Goal: Task Accomplishment & Management: Complete application form

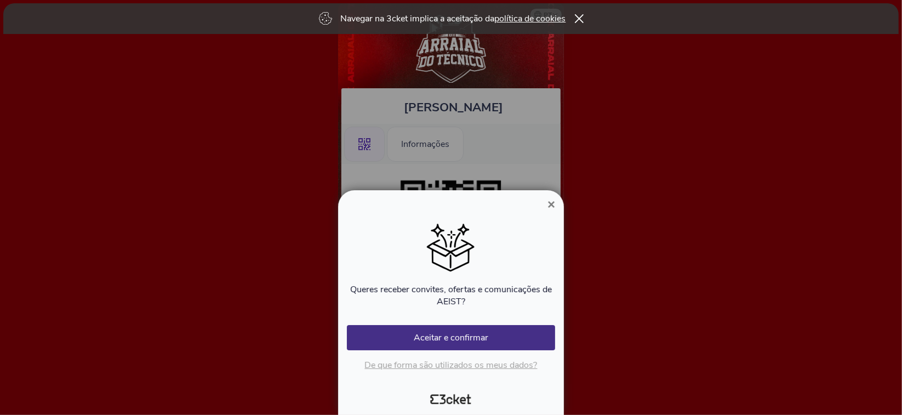
click at [553, 204] on span "×" at bounding box center [552, 204] width 8 height 15
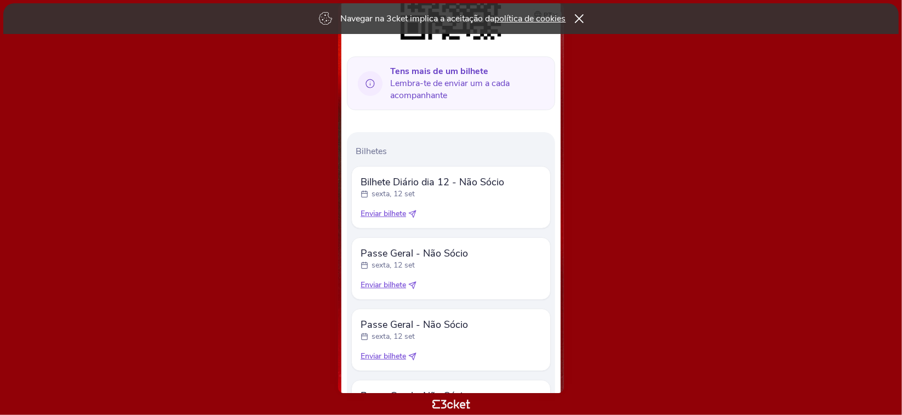
scroll to position [242, 0]
click at [405, 211] on span "Enviar bilhete" at bounding box center [384, 212] width 46 height 11
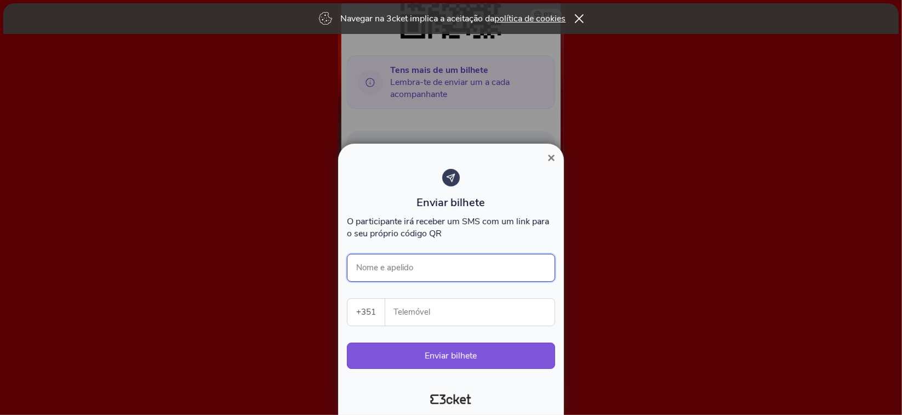
click at [420, 272] on input "Nome e apelido" at bounding box center [451, 268] width 208 height 28
type input "H"
click at [411, 311] on input "Telemóvel" at bounding box center [474, 312] width 161 height 27
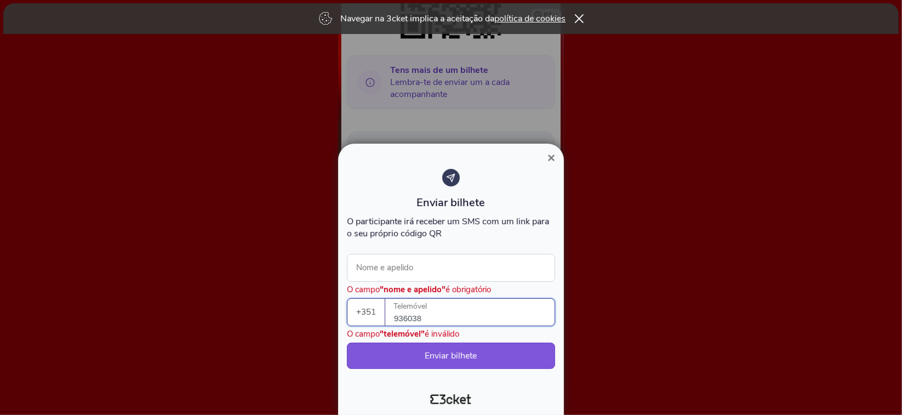
type input "936038"
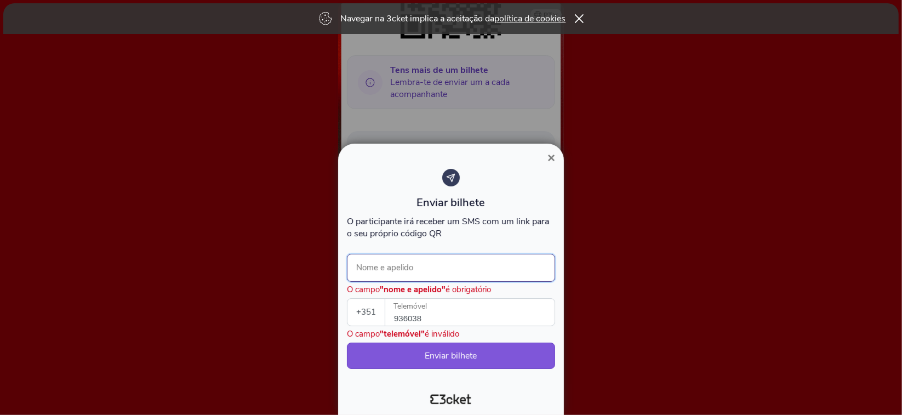
click at [435, 265] on input "Nome e apelido" at bounding box center [451, 268] width 208 height 28
type input "Helena"
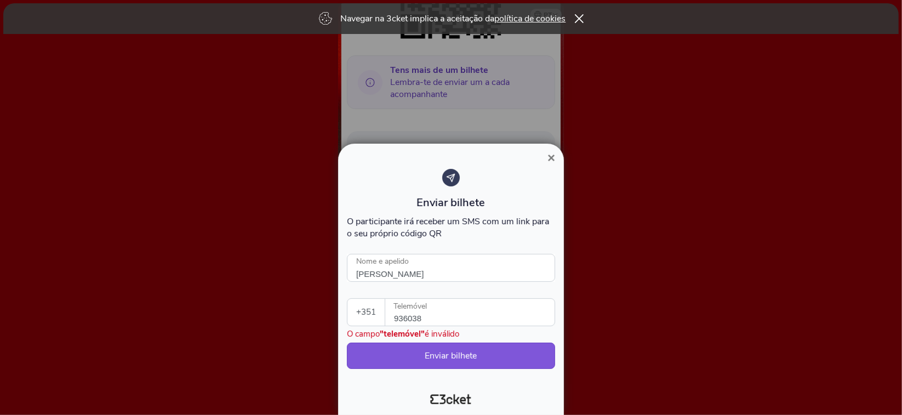
click at [551, 156] on span "×" at bounding box center [552, 157] width 8 height 15
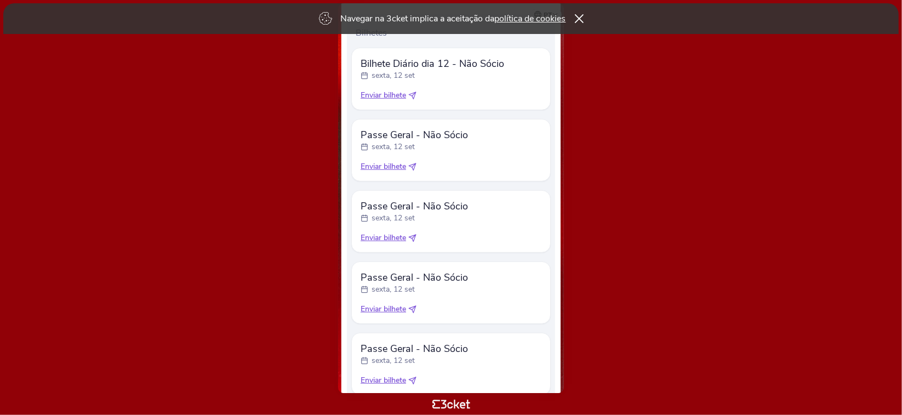
scroll to position [360, 0]
click at [392, 167] on span "Enviar bilhete" at bounding box center [384, 166] width 46 height 11
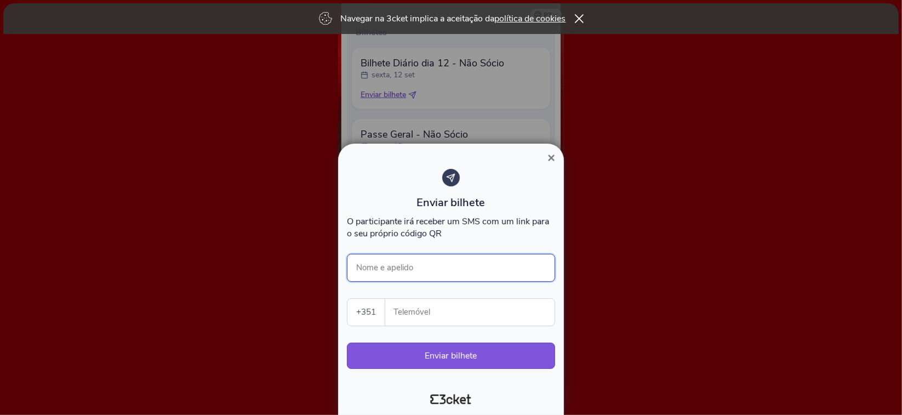
click at [417, 265] on input "Nome e apelido" at bounding box center [451, 268] width 208 height 28
type input "Helena Lameira"
click at [418, 306] on input "Telemóvel" at bounding box center [474, 312] width 161 height 27
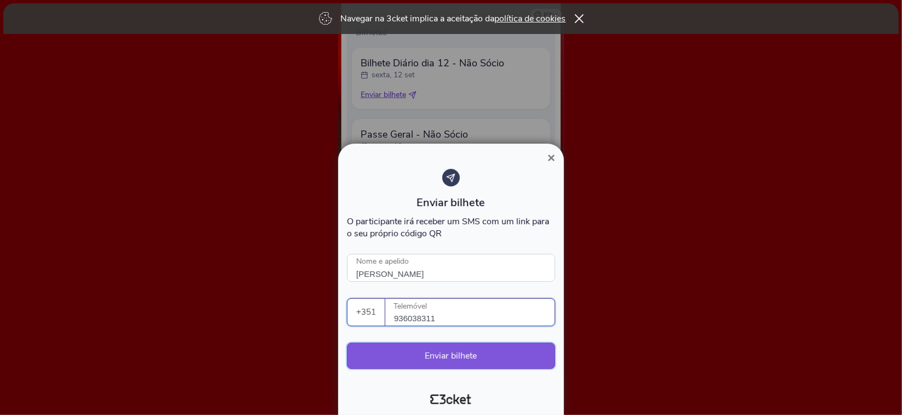
type input "936038311"
click at [419, 352] on button "Enviar bilhete" at bounding box center [451, 356] width 208 height 26
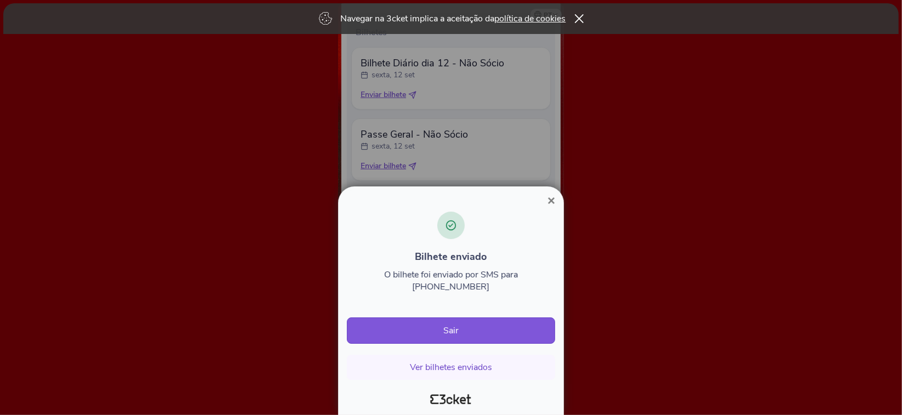
click at [551, 208] on span "×" at bounding box center [552, 200] width 8 height 15
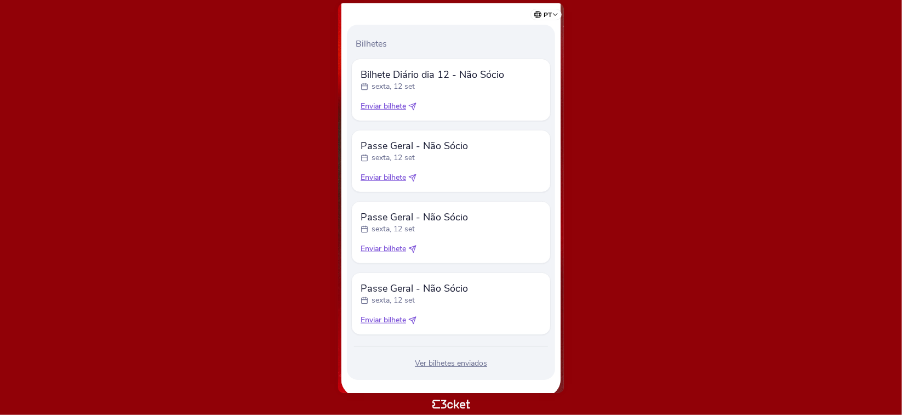
scroll to position [350, 0]
click at [404, 318] on span "Enviar bilhete" at bounding box center [384, 319] width 46 height 11
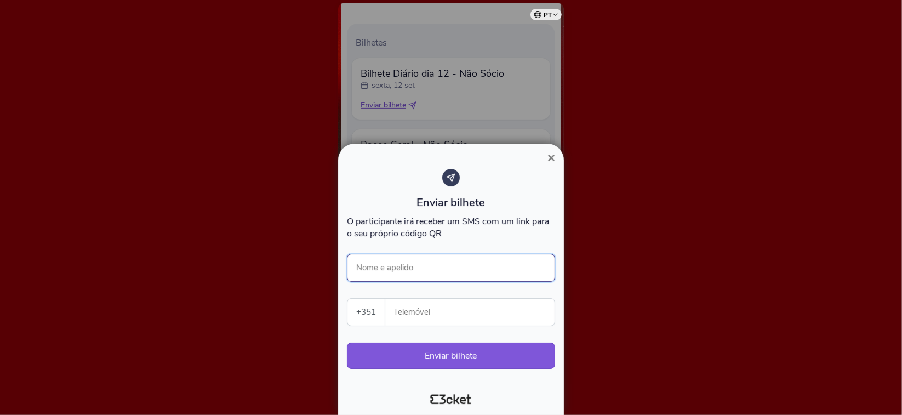
click at [419, 270] on input "Nome e apelido" at bounding box center [451, 268] width 208 height 28
type input "[PERSON_NAME]"
click at [408, 315] on input "Telemóvel" at bounding box center [474, 312] width 161 height 27
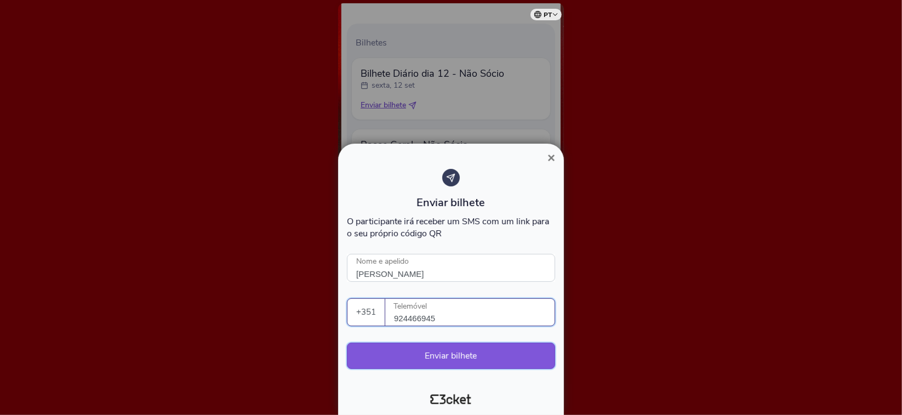
type input "924466945"
click at [476, 360] on button "Enviar bilhete" at bounding box center [451, 356] width 208 height 26
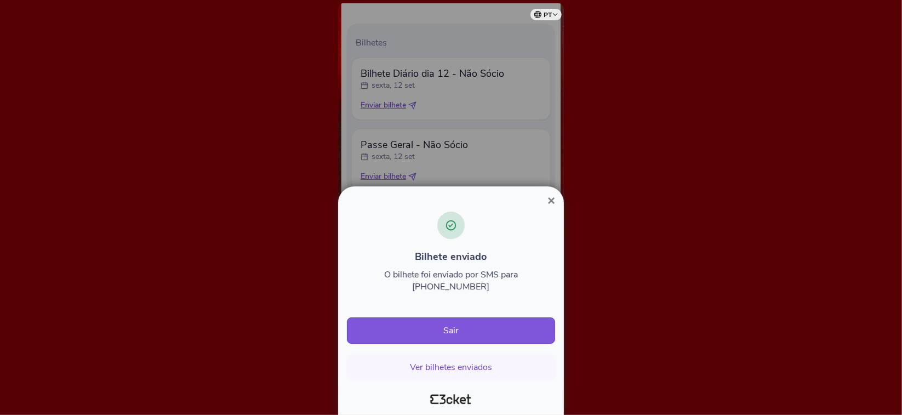
click at [555, 208] on span "×" at bounding box center [552, 200] width 8 height 15
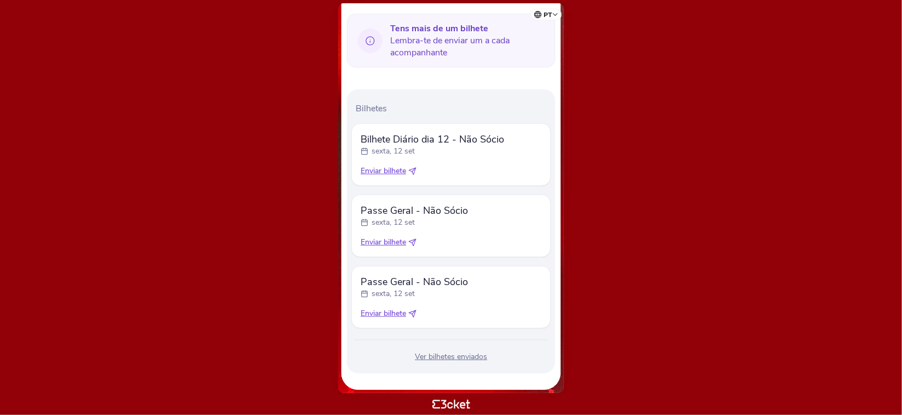
scroll to position [288, 0]
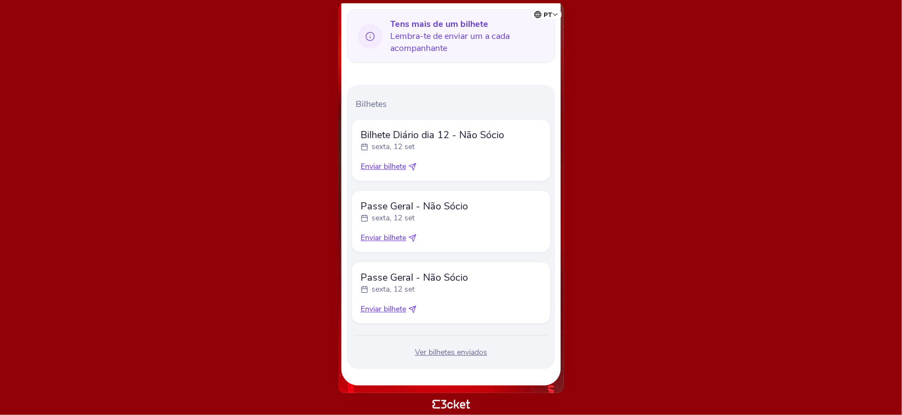
click at [413, 166] on icon at bounding box center [412, 167] width 8 height 8
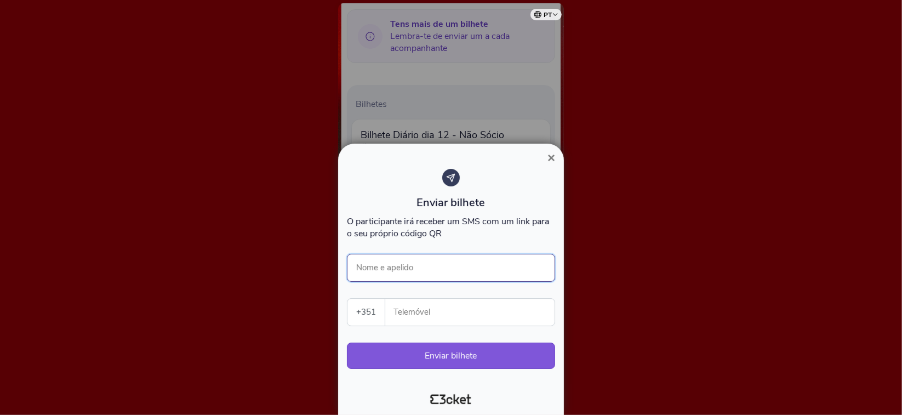
click at [422, 271] on input "Nome e apelido" at bounding box center [451, 268] width 208 height 28
type input "Sofia"
click at [414, 310] on input "Telemóvel" at bounding box center [474, 312] width 161 height 27
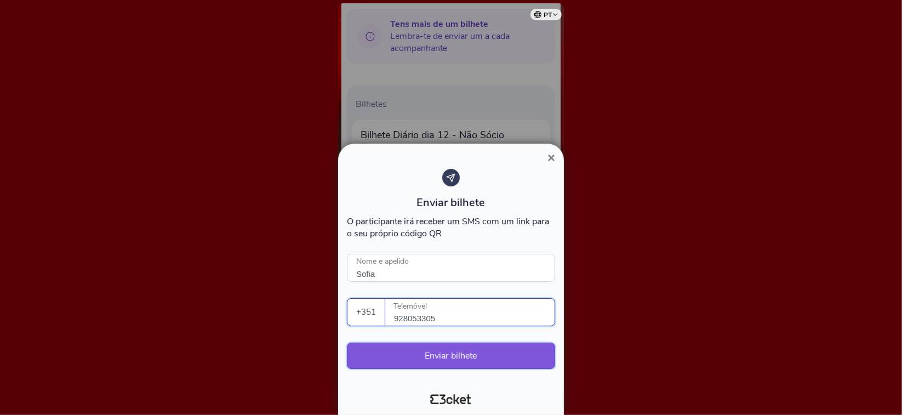
type input "928053305"
click at [454, 359] on button "Enviar bilhete" at bounding box center [451, 356] width 208 height 26
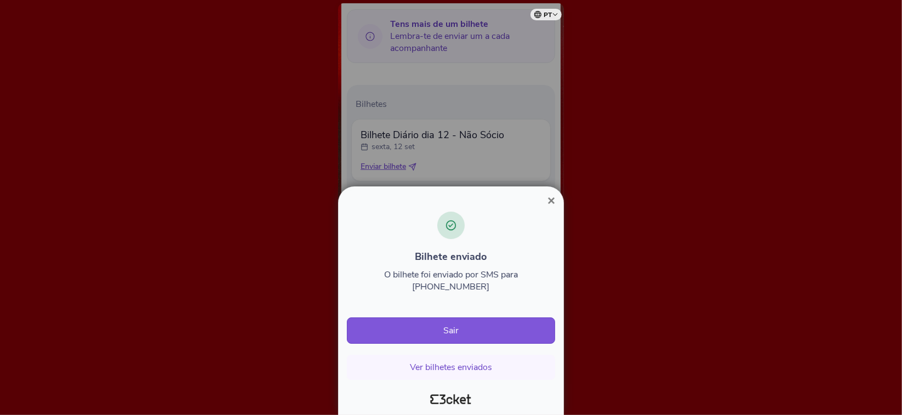
click at [553, 208] on span "×" at bounding box center [552, 200] width 8 height 15
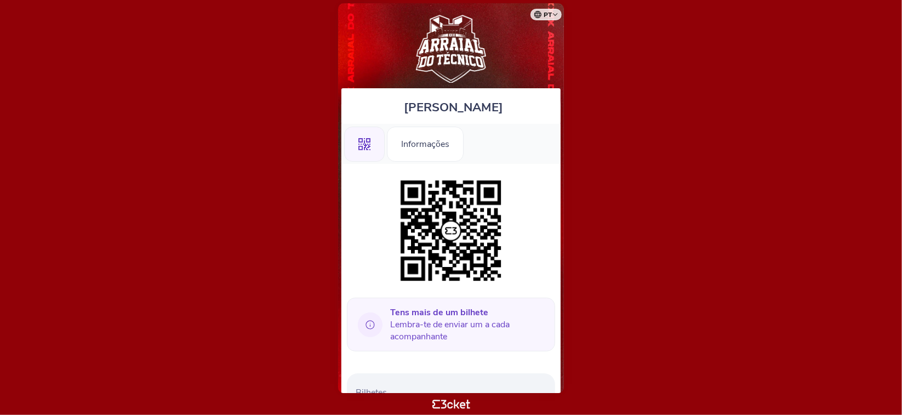
scroll to position [218, 0]
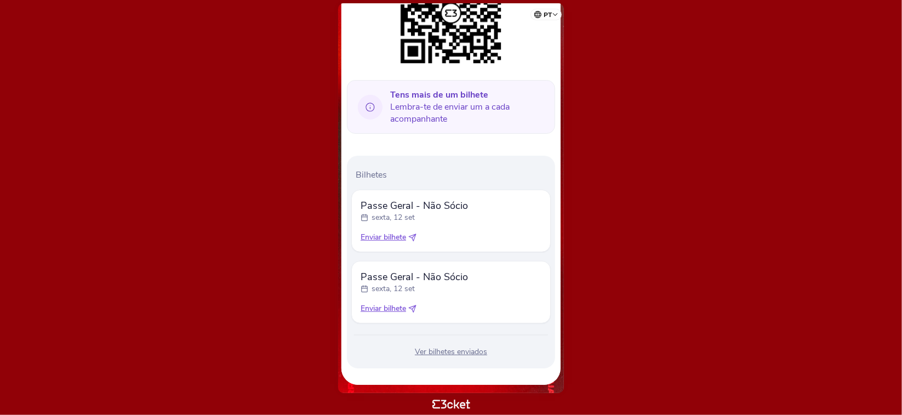
click at [414, 235] on icon at bounding box center [414, 236] width 4 height 4
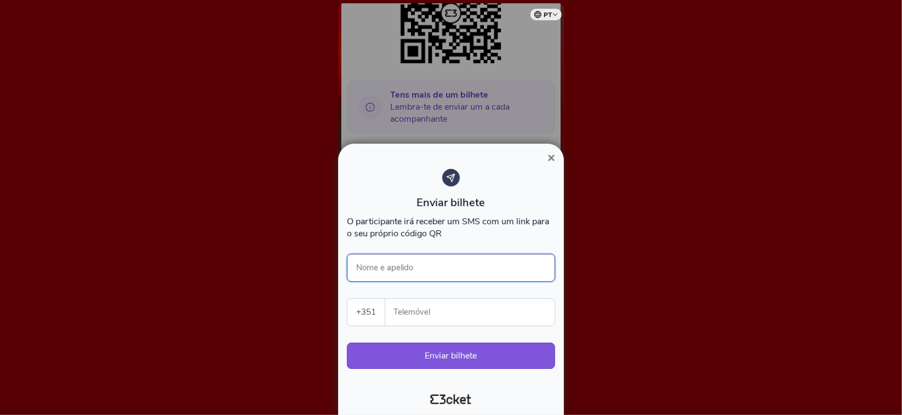
click at [416, 274] on input "Nome e apelido" at bounding box center [451, 268] width 208 height 28
type input "[PERSON_NAME]"
